Goal: Transaction & Acquisition: Book appointment/travel/reservation

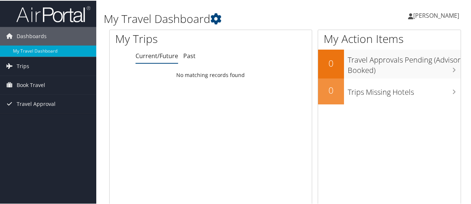
click at [430, 14] on span "[PERSON_NAME]" at bounding box center [436, 15] width 46 height 8
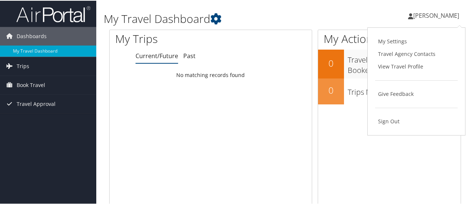
click at [364, 18] on div "Donovan Elgert Donovan Elgert My Settings Travel Agency Contacts View Travel Pr…" at bounding box center [395, 18] width 158 height 28
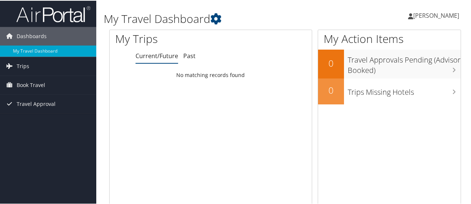
click at [427, 15] on span "[PERSON_NAME]" at bounding box center [436, 15] width 46 height 8
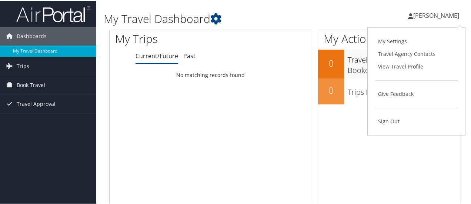
click at [334, 14] on div "Donovan Elgert Donovan Elgert My Settings Travel Agency Contacts View Travel Pr…" at bounding box center [395, 18] width 158 height 28
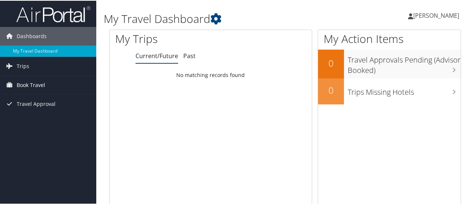
click at [32, 84] on span "Book Travel" at bounding box center [31, 84] width 28 height 18
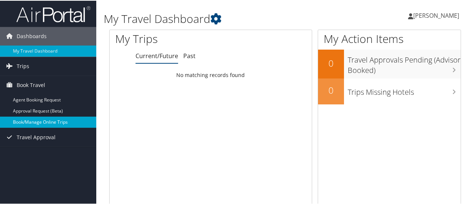
click at [43, 121] on link "Book/Manage Online Trips" at bounding box center [48, 121] width 96 height 11
